Goal: Transaction & Acquisition: Purchase product/service

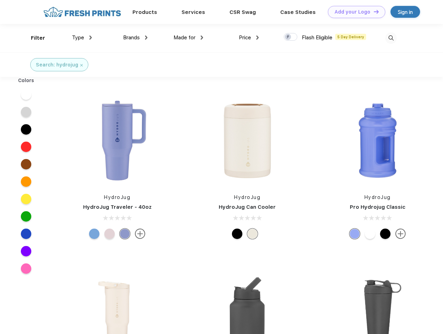
click at [354, 12] on link "Add your Logo Design Tool" at bounding box center [356, 12] width 57 height 12
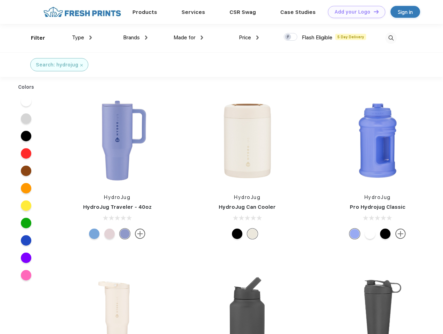
click at [0, 0] on div "Design Tool" at bounding box center [0, 0] width 0 height 0
click at [373, 11] on link "Add your Logo Design Tool" at bounding box center [356, 12] width 57 height 12
click at [33, 38] on div "Filter" at bounding box center [38, 38] width 14 height 8
click at [82, 38] on span "Type" at bounding box center [78, 37] width 12 height 6
click at [135, 38] on span "Brands" at bounding box center [131, 37] width 17 height 6
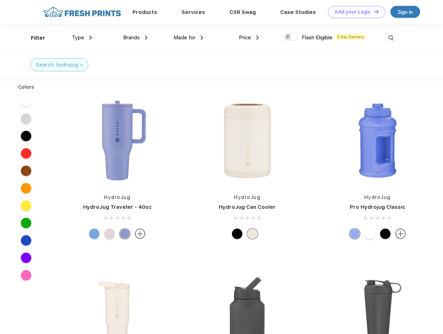
click at [188, 38] on span "Made for" at bounding box center [184, 37] width 22 height 6
click at [249, 38] on span "Price" at bounding box center [245, 37] width 12 height 6
click at [291, 37] on div at bounding box center [291, 37] width 14 height 8
click at [288, 37] on input "checkbox" at bounding box center [286, 35] width 5 height 5
click at [391, 38] on img at bounding box center [390, 37] width 11 height 11
